Goal: Task Accomplishment & Management: Use online tool/utility

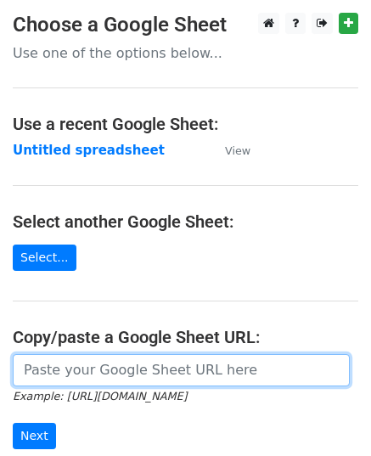
click at [59, 369] on input "url" at bounding box center [181, 370] width 337 height 32
paste input "https://docs.google.com/spreadsheets/d/1tMBccqLd7GodrMdf5UdxMSsTEy4JUe3o2Q3YFVB…"
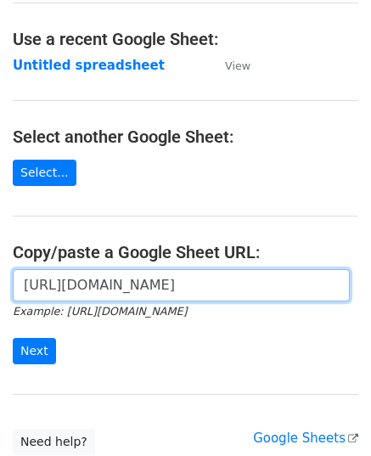
scroll to position [216, 0]
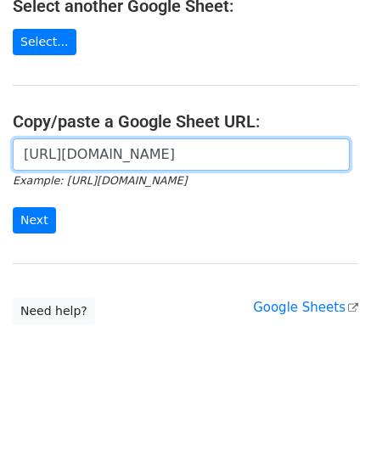
type input "https://docs.google.com/spreadsheets/d/1tMBccqLd7GodrMdf5UdxMSsTEy4JUe3o2Q3YFVB…"
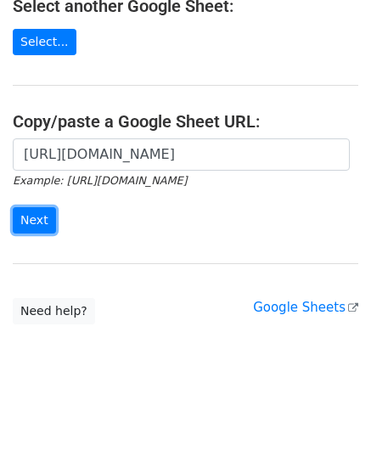
scroll to position [0, 0]
click at [36, 219] on input "Next" at bounding box center [34, 220] width 43 height 26
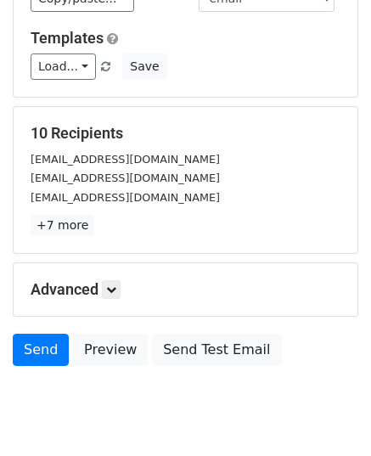
scroll to position [268, 0]
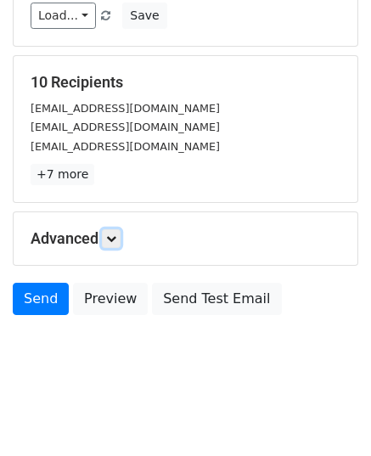
click at [116, 241] on link at bounding box center [111, 238] width 19 height 19
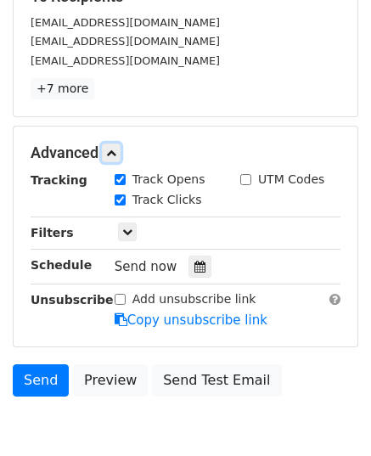
scroll to position [433, 0]
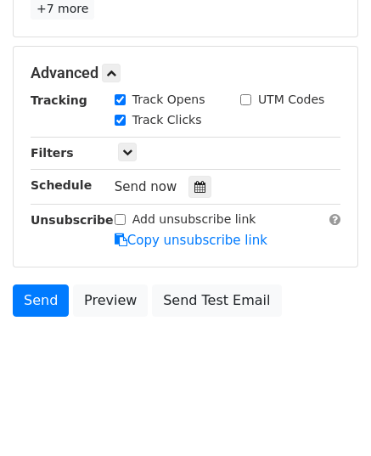
click at [195, 188] on icon at bounding box center [200, 187] width 11 height 12
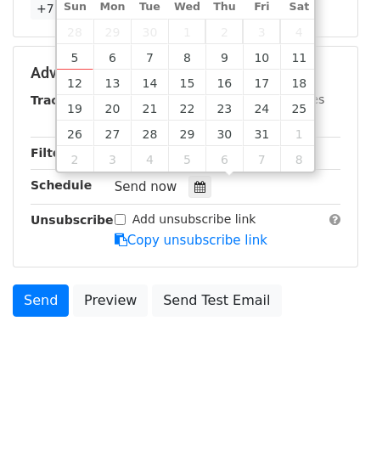
type input "2025-10-07 12:00"
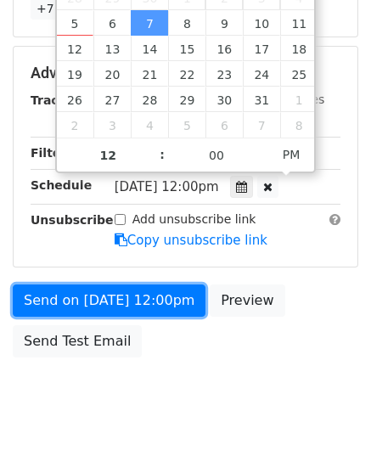
click at [97, 302] on link "Send on Oct 7 at 12:00pm" at bounding box center [109, 301] width 193 height 32
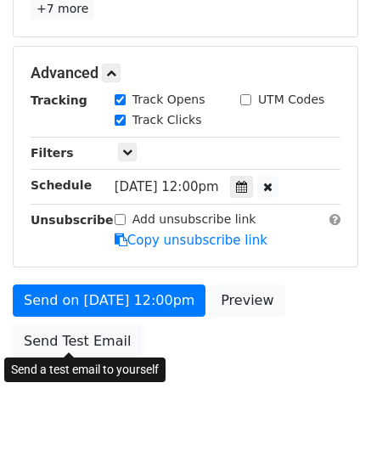
click at [99, 331] on link "Send Test Email" at bounding box center [77, 342] width 129 height 32
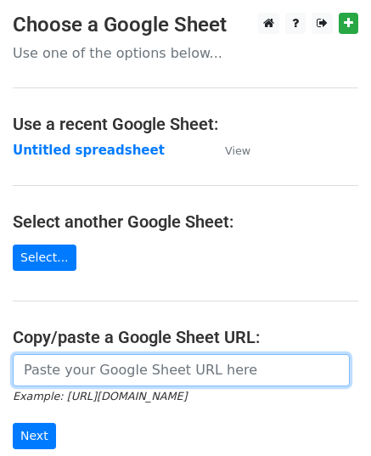
click at [105, 368] on input "url" at bounding box center [181, 370] width 337 height 32
paste input "https://docs.google.com/spreadsheets/d/1coC5sN5N6nh1haPVLANy5y0fLte0cqA1NEsz4lA…"
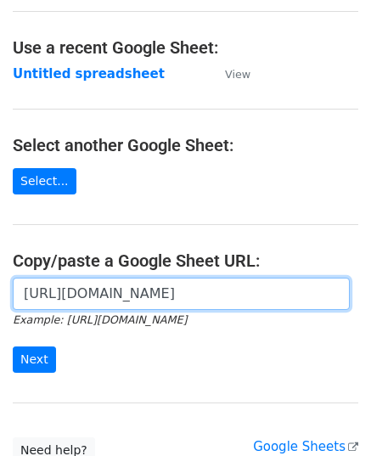
scroll to position [216, 0]
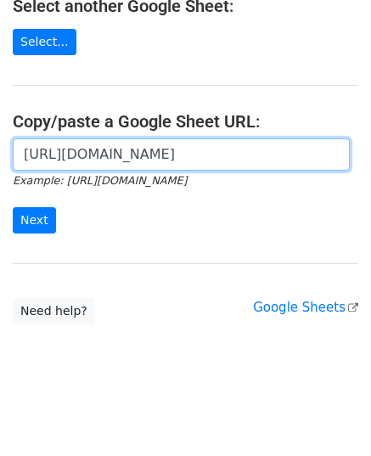
type input "https://docs.google.com/spreadsheets/d/1coC5sN5N6nh1haPVLANy5y0fLte0cqA1NEsz4lA…"
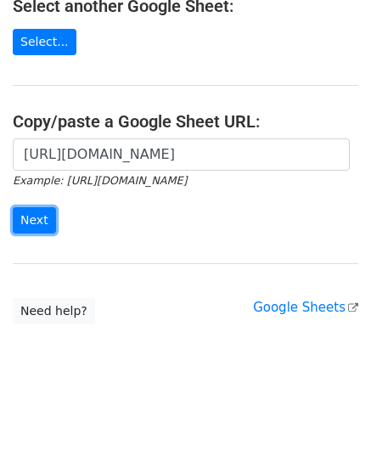
scroll to position [0, 0]
click at [37, 216] on input "Next" at bounding box center [34, 220] width 43 height 26
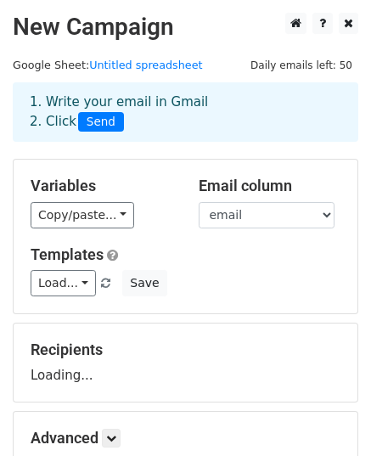
scroll to position [200, 0]
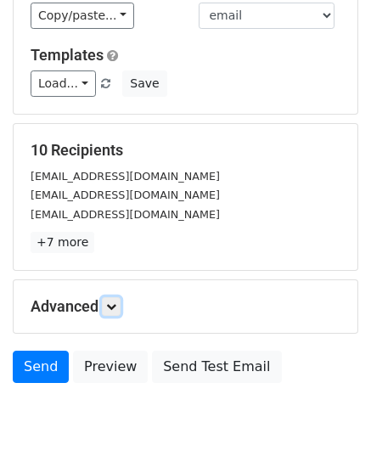
click at [112, 304] on icon at bounding box center [111, 307] width 10 height 10
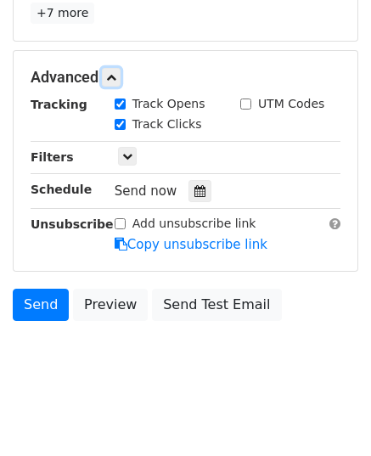
scroll to position [433, 0]
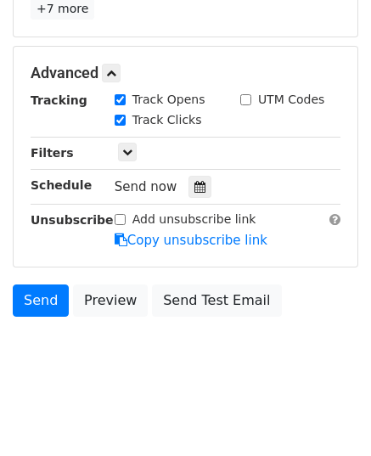
click at [189, 192] on div at bounding box center [200, 187] width 23 height 22
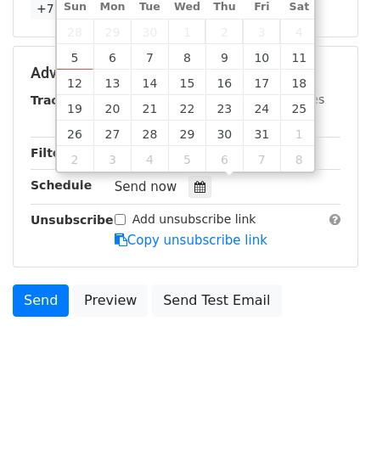
type input "2025-10-08 12:00"
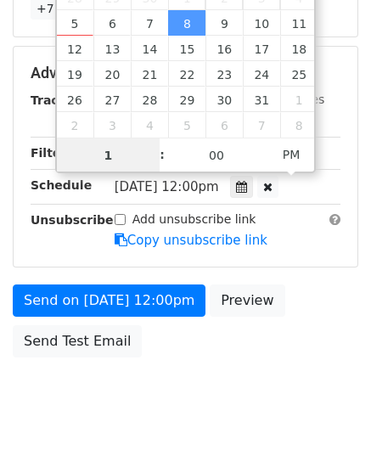
type input "11"
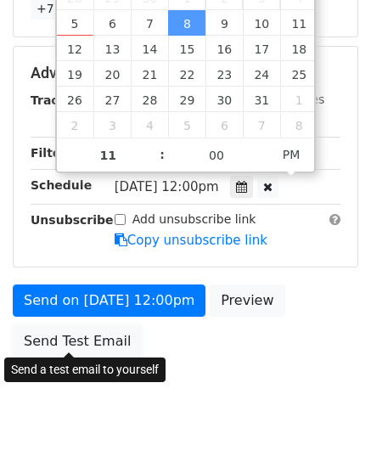
type input "2025-10-08 23:00"
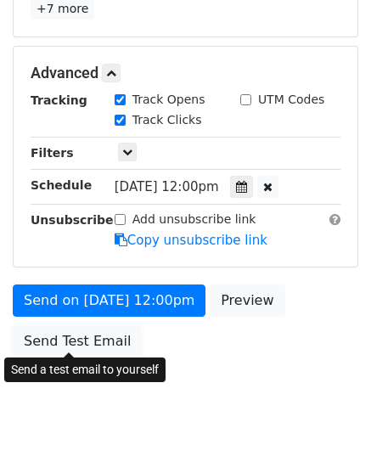
click at [93, 327] on link "Send Test Email" at bounding box center [77, 342] width 129 height 32
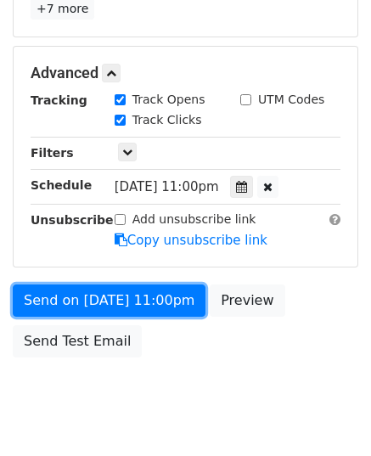
click at [119, 304] on link "Send on Oct 8 at 11:00pm" at bounding box center [109, 301] width 193 height 32
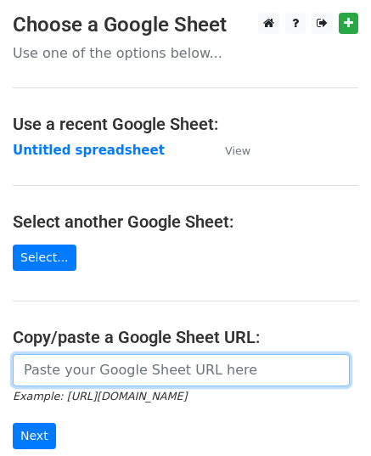
click at [101, 380] on input "url" at bounding box center [181, 370] width 337 height 32
paste input "https://docs.google.com/spreadsheets/d/17N5ZdICSsou_ns4TnuSzumJWcVUNjBMGlnxdu4q…"
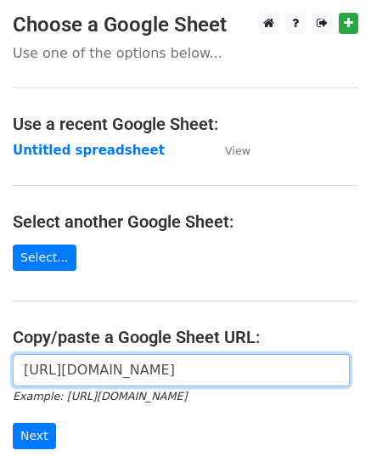
scroll to position [216, 0]
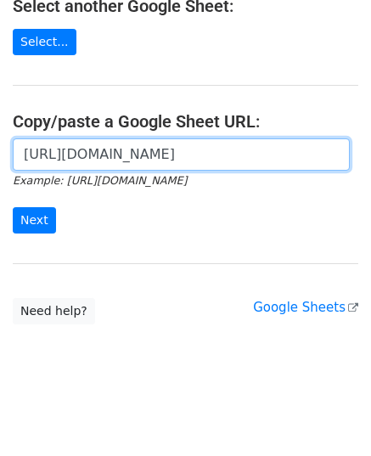
type input "https://docs.google.com/spreadsheets/d/17N5ZdICSsou_ns4TnuSzumJWcVUNjBMGlnxdu4q…"
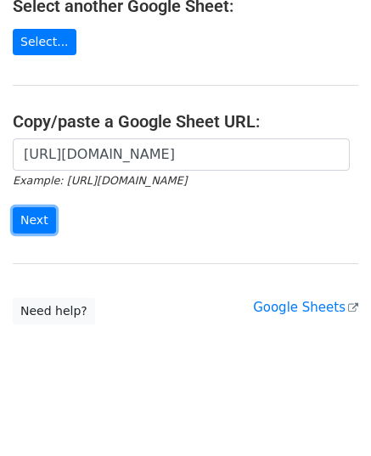
click at [31, 208] on input "Next" at bounding box center [34, 220] width 43 height 26
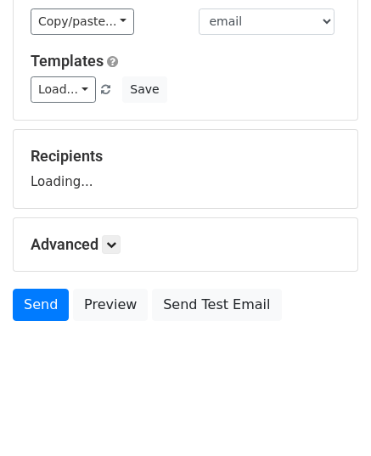
scroll to position [200, 0]
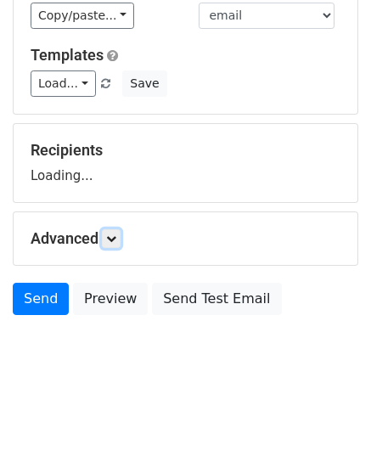
click at [112, 240] on icon at bounding box center [111, 239] width 10 height 10
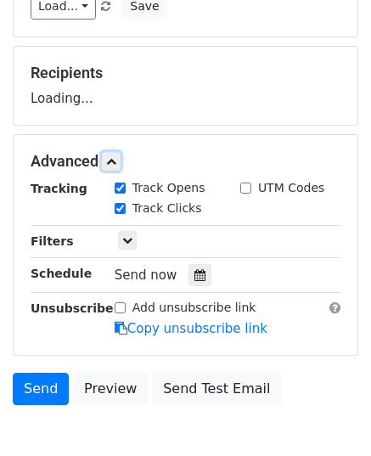
scroll to position [360, 0]
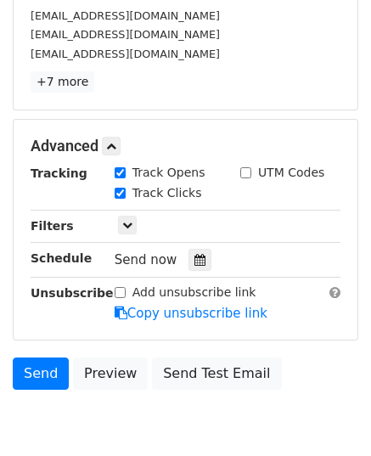
click at [188, 184] on label "Track Clicks" at bounding box center [168, 193] width 70 height 18
click at [126, 188] on input "Track Clicks" at bounding box center [120, 193] width 11 height 11
click at [119, 191] on input "Track Clicks" at bounding box center [120, 193] width 11 height 11
checkbox input "true"
click at [194, 258] on div at bounding box center [200, 260] width 23 height 22
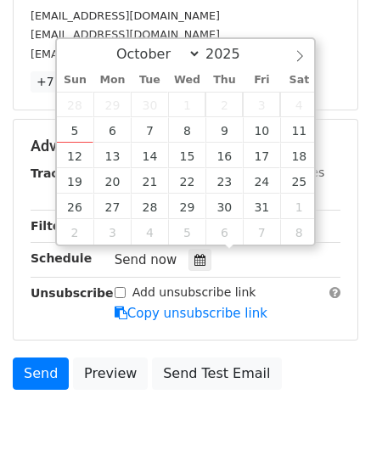
type input "2025-10-09 12:00"
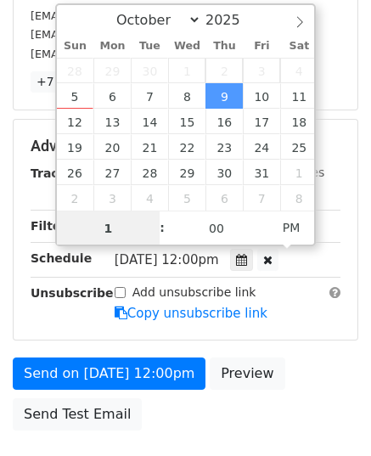
type input "11"
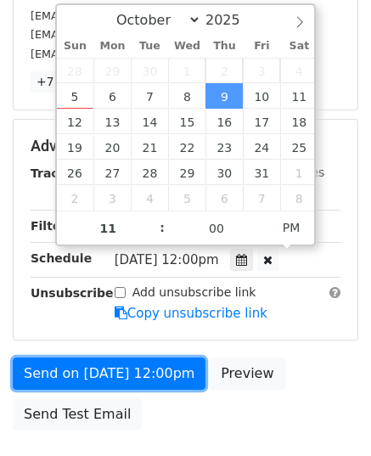
type input "2025-10-09 23:00"
click at [121, 358] on link "Send on Oct 9 at 12:00pm" at bounding box center [109, 374] width 193 height 32
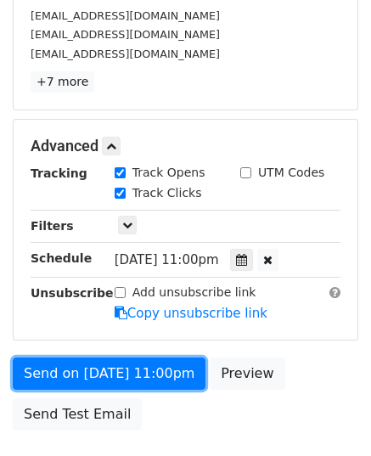
click at [121, 358] on link "Send on Oct 9 at 11:00pm" at bounding box center [109, 374] width 193 height 32
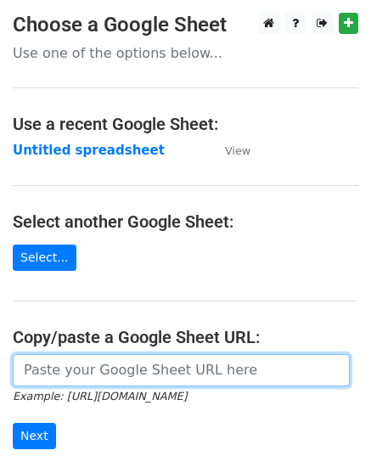
click at [121, 361] on input "url" at bounding box center [181, 370] width 337 height 32
paste input "[URL][DOMAIN_NAME]"
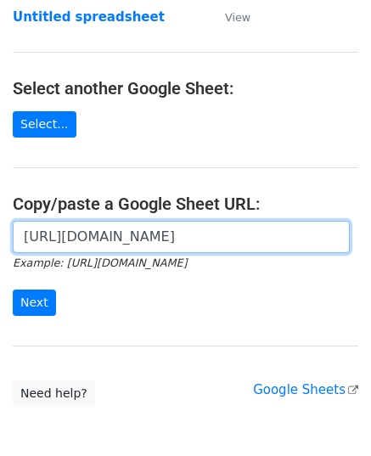
scroll to position [216, 0]
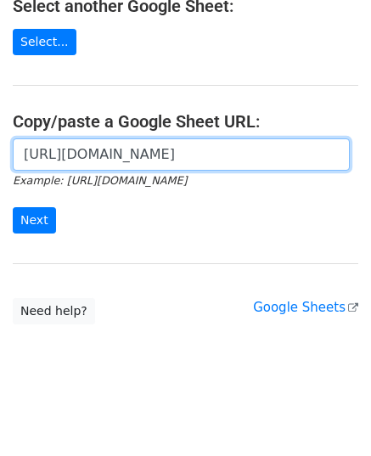
type input "[URL][DOMAIN_NAME]"
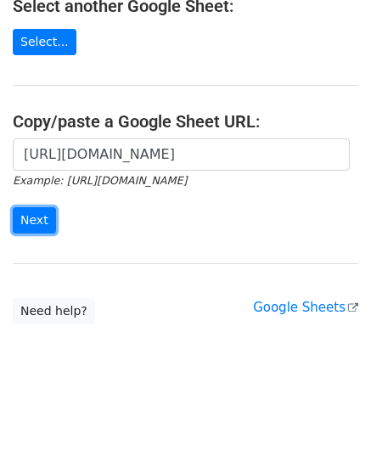
scroll to position [0, 0]
click at [34, 217] on input "Next" at bounding box center [34, 220] width 43 height 26
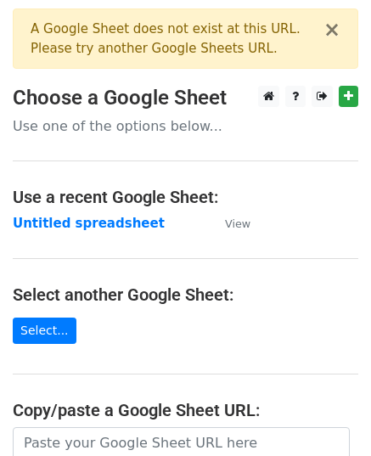
scroll to position [289, 0]
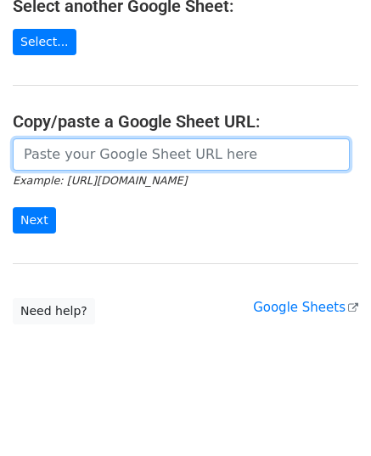
click at [121, 156] on input "url" at bounding box center [181, 155] width 337 height 32
paste input "[URL][DOMAIN_NAME]"
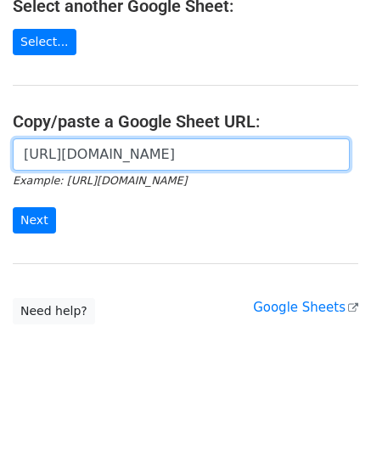
scroll to position [0, 306]
type input "[URL][DOMAIN_NAME]"
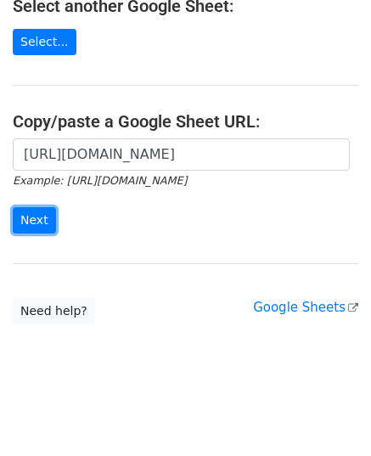
scroll to position [0, 0]
click at [26, 214] on input "Next" at bounding box center [34, 220] width 43 height 26
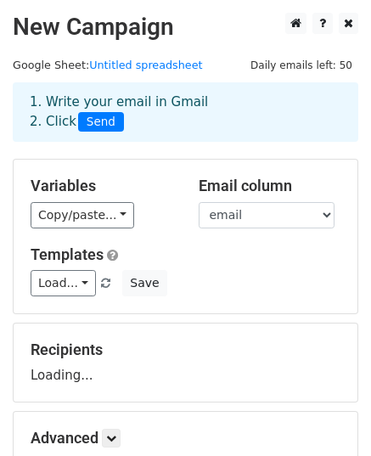
scroll to position [200, 0]
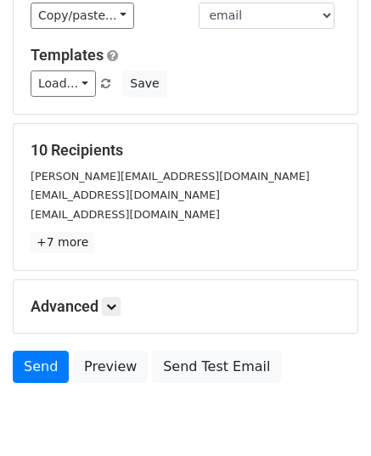
click at [116, 314] on h5 "Advanced" at bounding box center [186, 306] width 310 height 19
click at [112, 306] on icon at bounding box center [111, 307] width 10 height 10
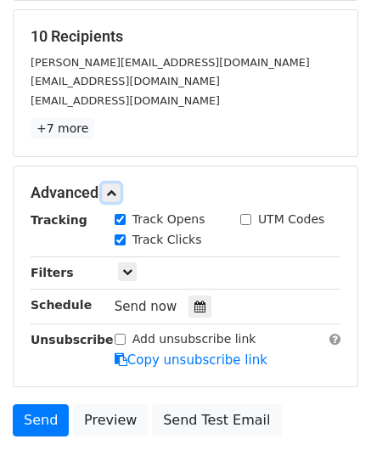
scroll to position [433, 0]
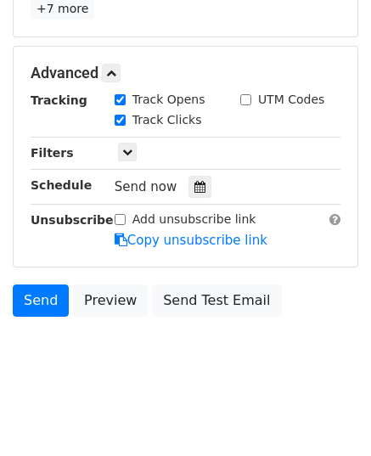
click at [195, 182] on icon at bounding box center [200, 187] width 11 height 12
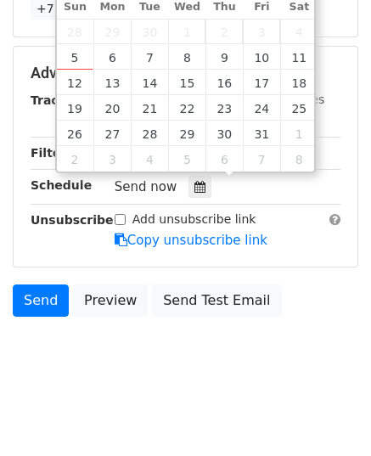
type input "[DATE] 12:00"
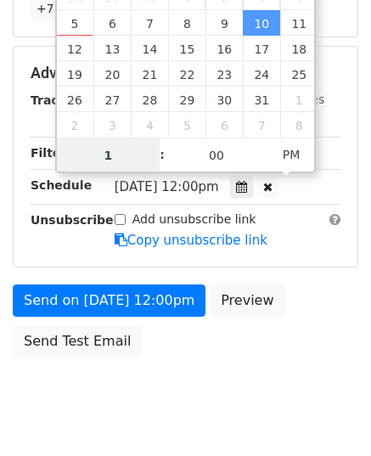
type input "11"
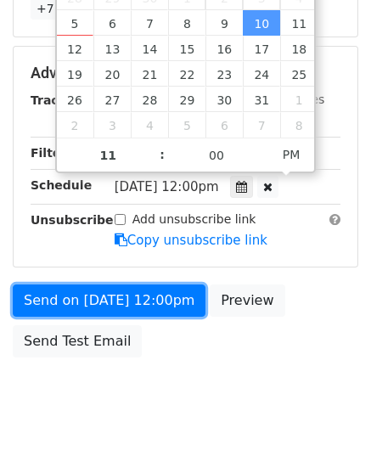
type input "[DATE] 23:00"
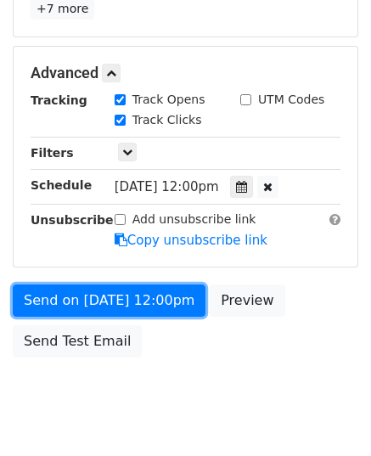
click at [114, 300] on link "Send on [DATE] 12:00pm" at bounding box center [109, 301] width 193 height 32
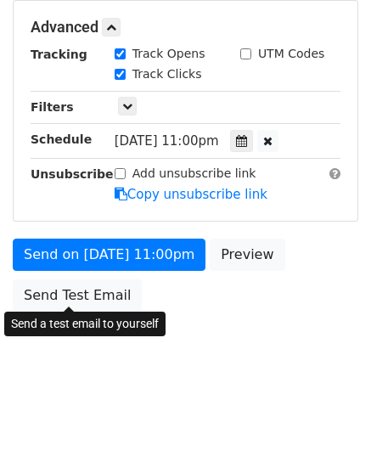
scroll to position [406, 0]
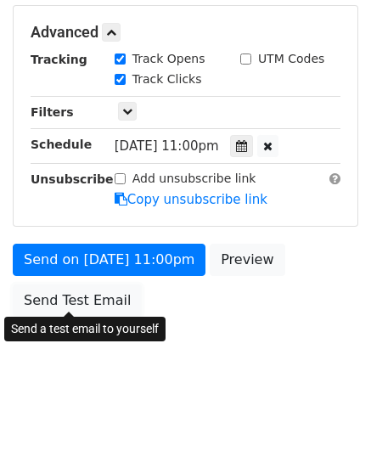
click at [114, 300] on link "Send Test Email" at bounding box center [77, 301] width 129 height 32
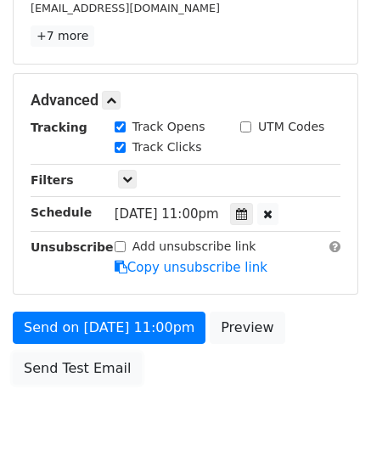
scroll to position [473, 0]
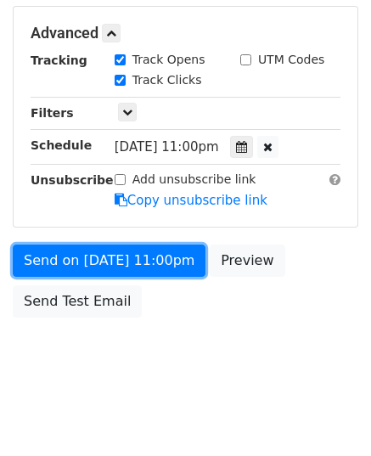
click at [122, 261] on link "Send on [DATE] 11:00pm" at bounding box center [109, 261] width 193 height 32
